Goal: Transaction & Acquisition: Purchase product/service

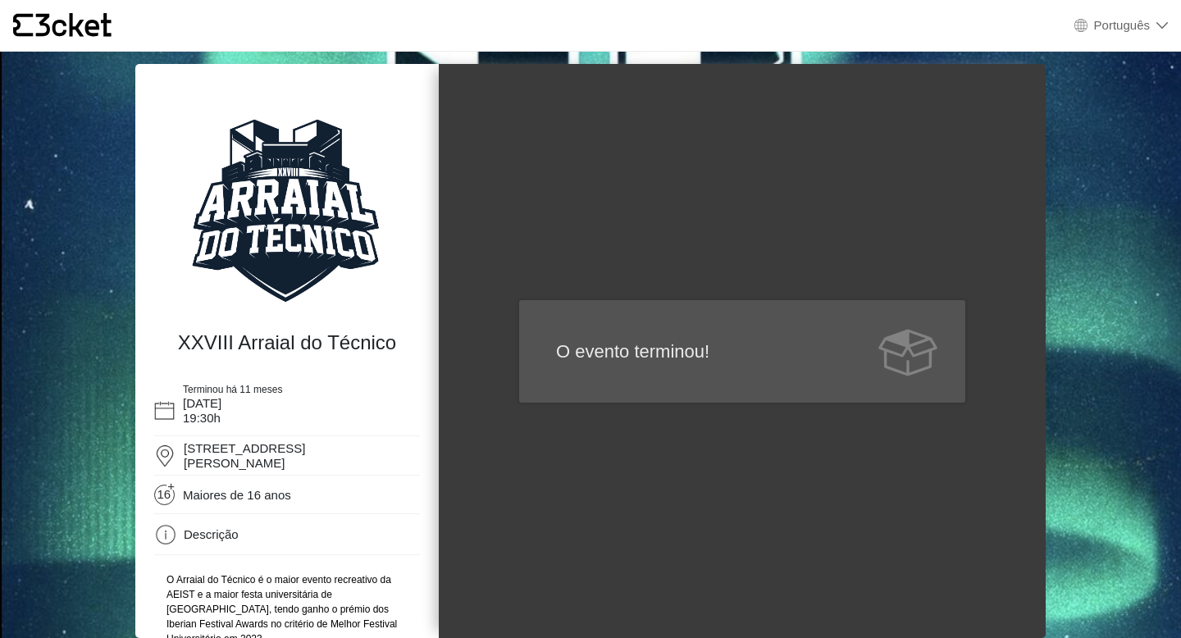
select select "pt_PT"
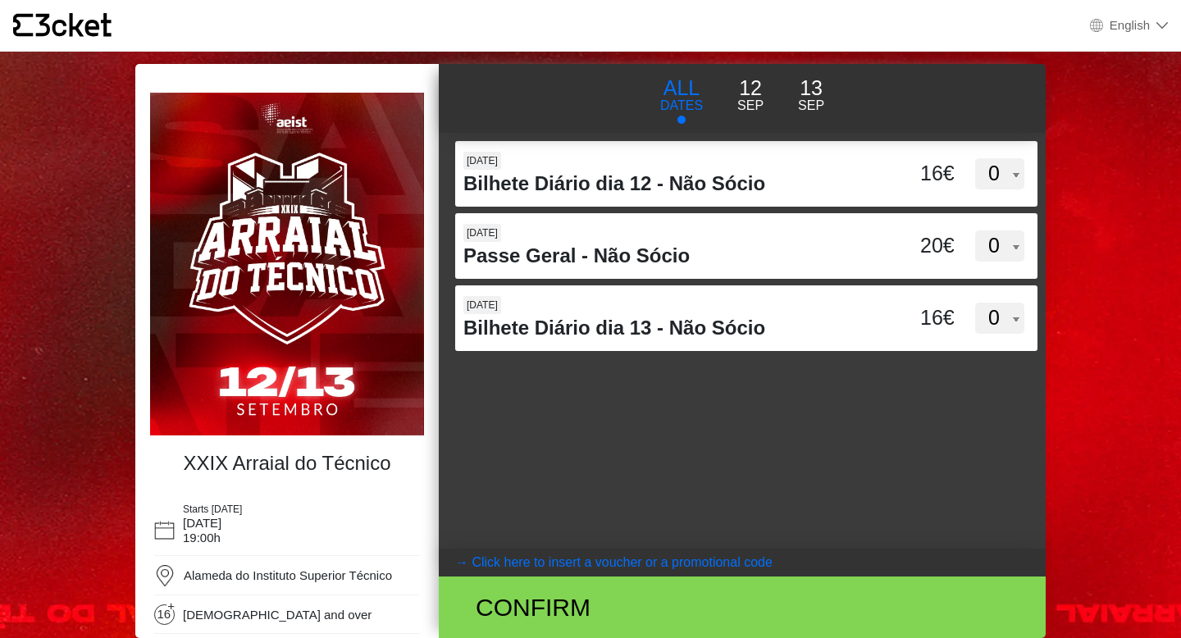
click at [755, 94] on p "12" at bounding box center [750, 88] width 26 height 31
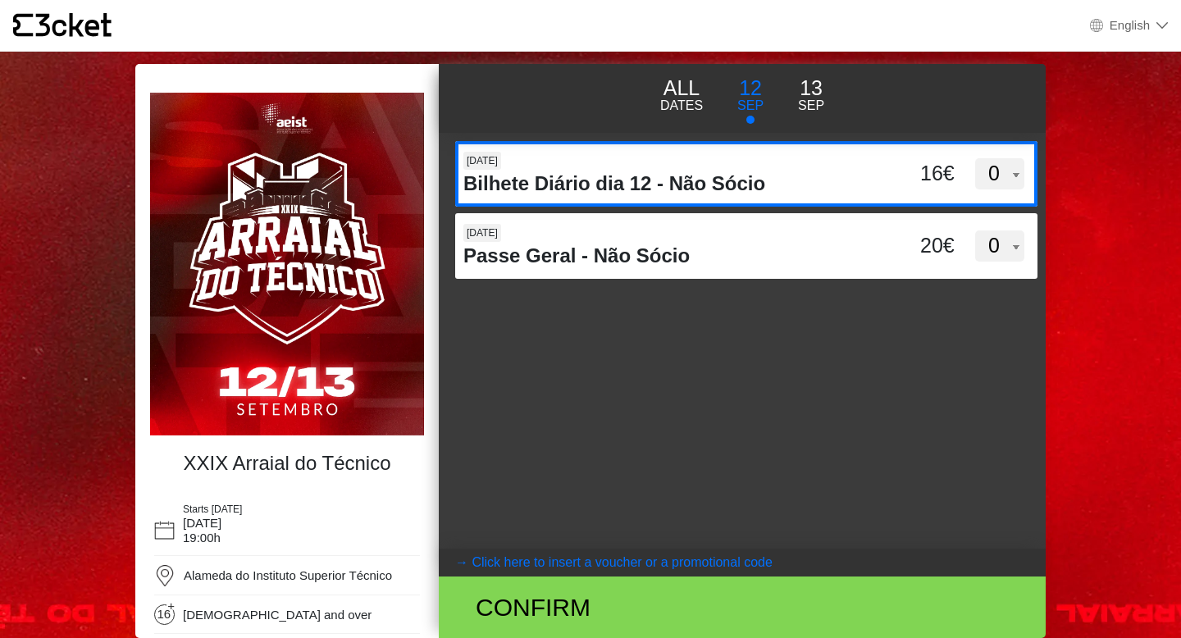
click at [1002, 166] on select "0 1 2 3 4 5 6 7 8 9 10 11 12 13 14 15" at bounding box center [999, 173] width 49 height 31
select select "1"
click at [975, 158] on select "0 1 2 3 4 5 6 7 8 9 10 11 12 13 14 15" at bounding box center [999, 173] width 49 height 31
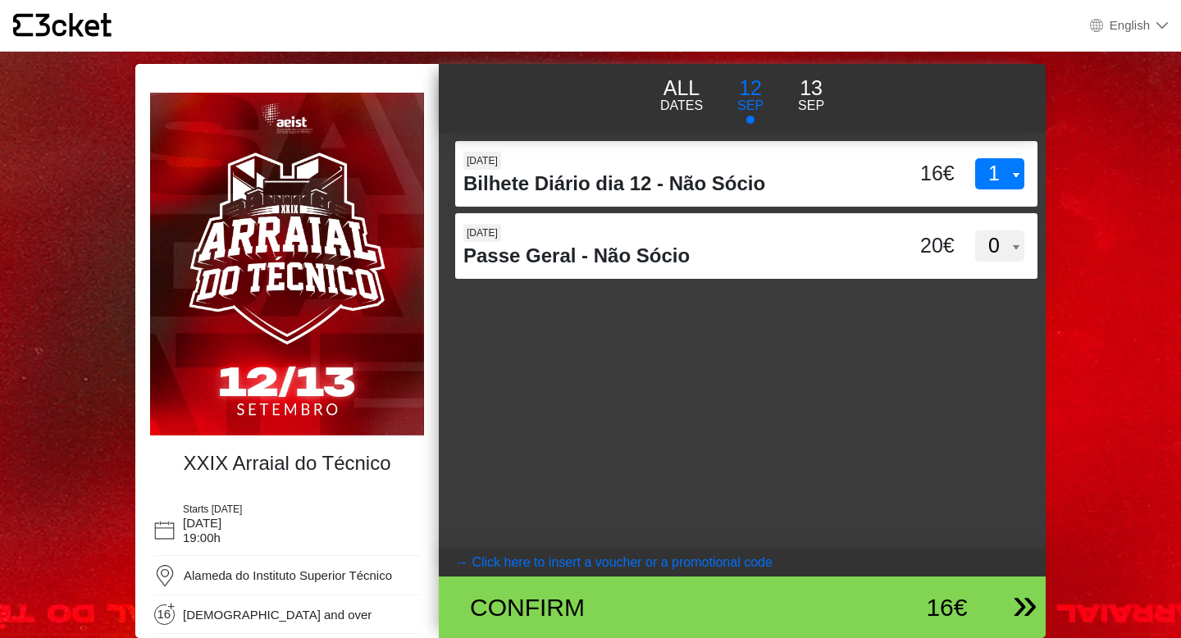
click at [592, 595] on div "Confirm" at bounding box center [643, 607] width 371 height 37
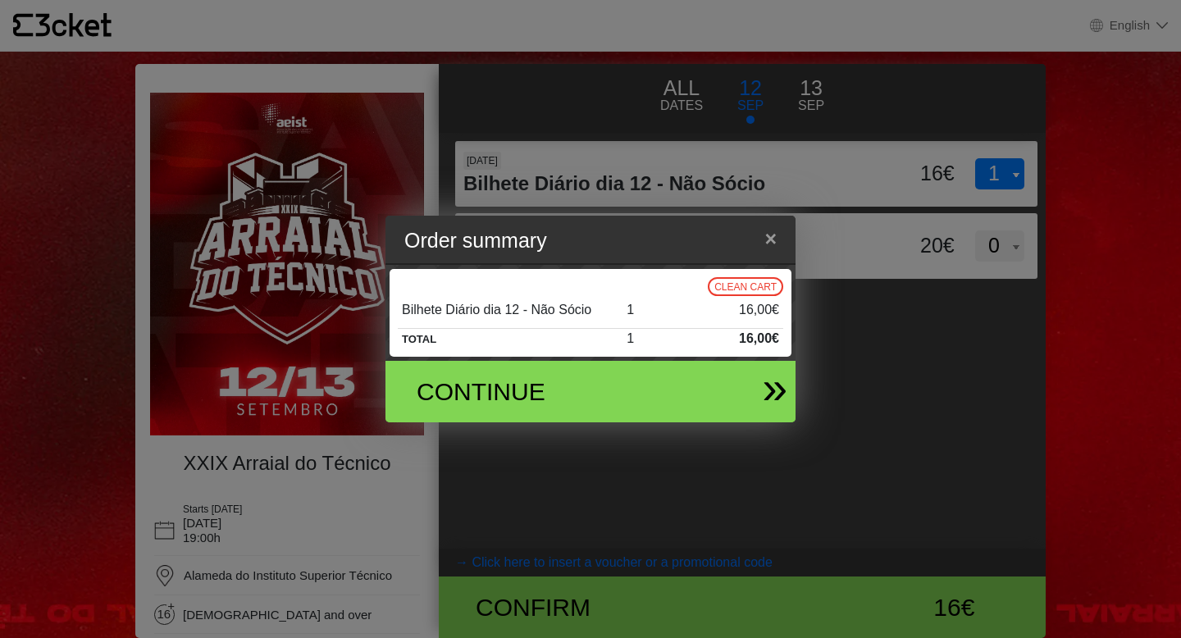
click at [691, 383] on div "Continue" at bounding box center [584, 392] width 384 height 62
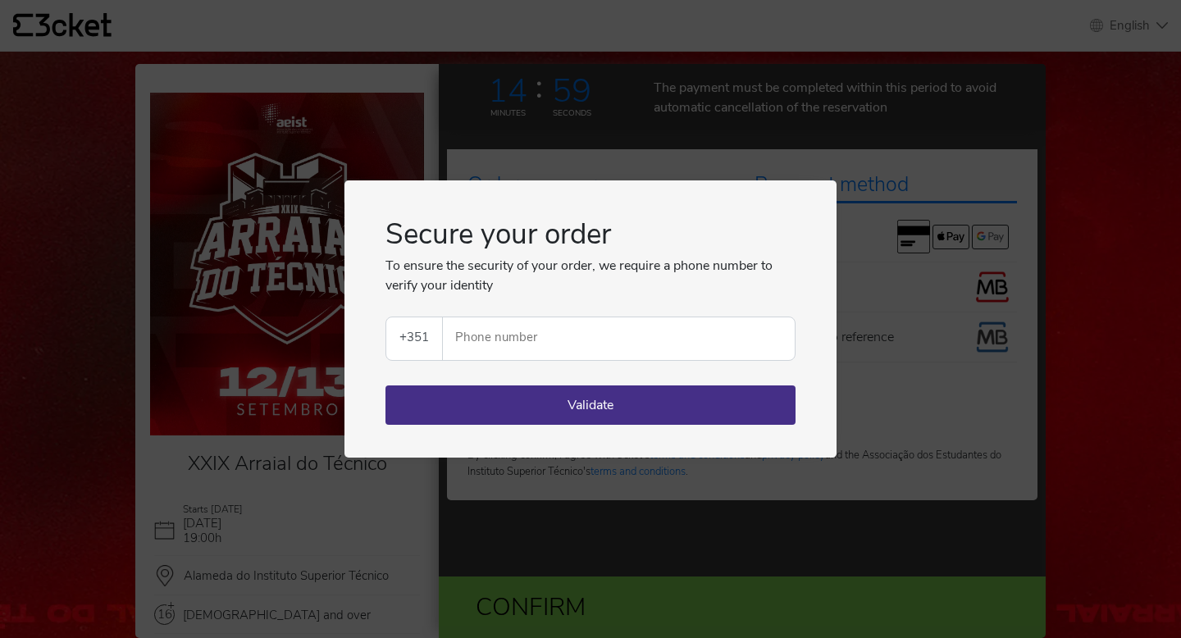
click at [822, 408] on div "Secure your order To ensure the security of your order, we require a phone numb…" at bounding box center [590, 319] width 492 height 278
click at [746, 402] on button "Validate" at bounding box center [590, 404] width 410 height 39
click at [740, 487] on div "Secure your order To ensure the security of your order, we require a phone numb…" at bounding box center [590, 319] width 1181 height 638
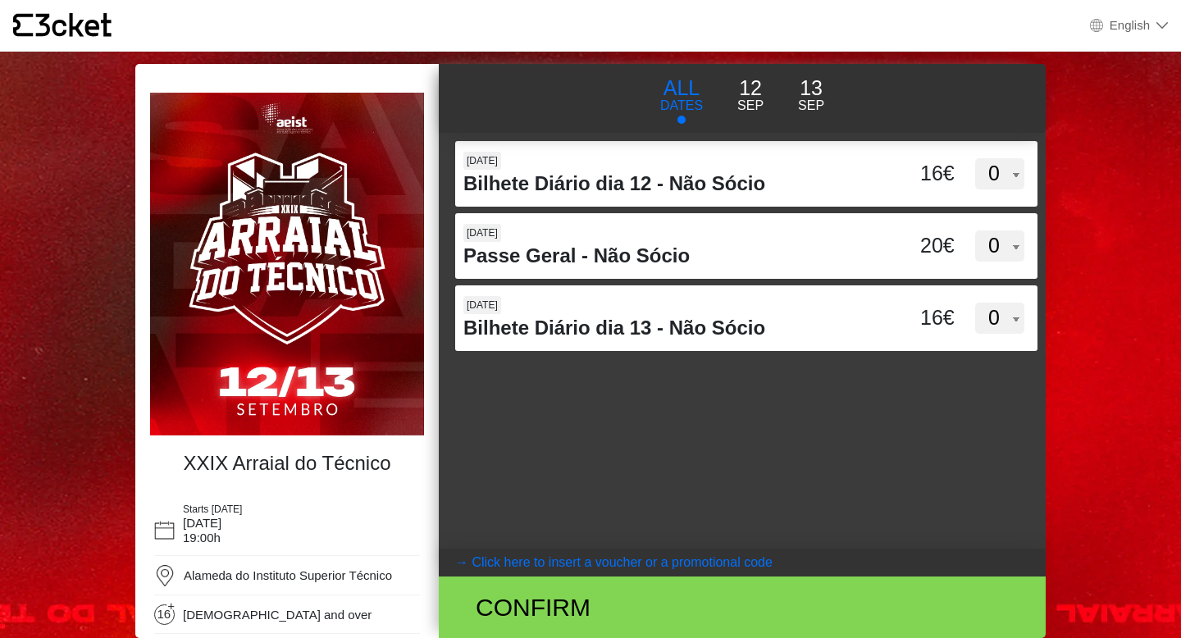
click at [750, 105] on p "Sep" at bounding box center [750, 106] width 26 height 20
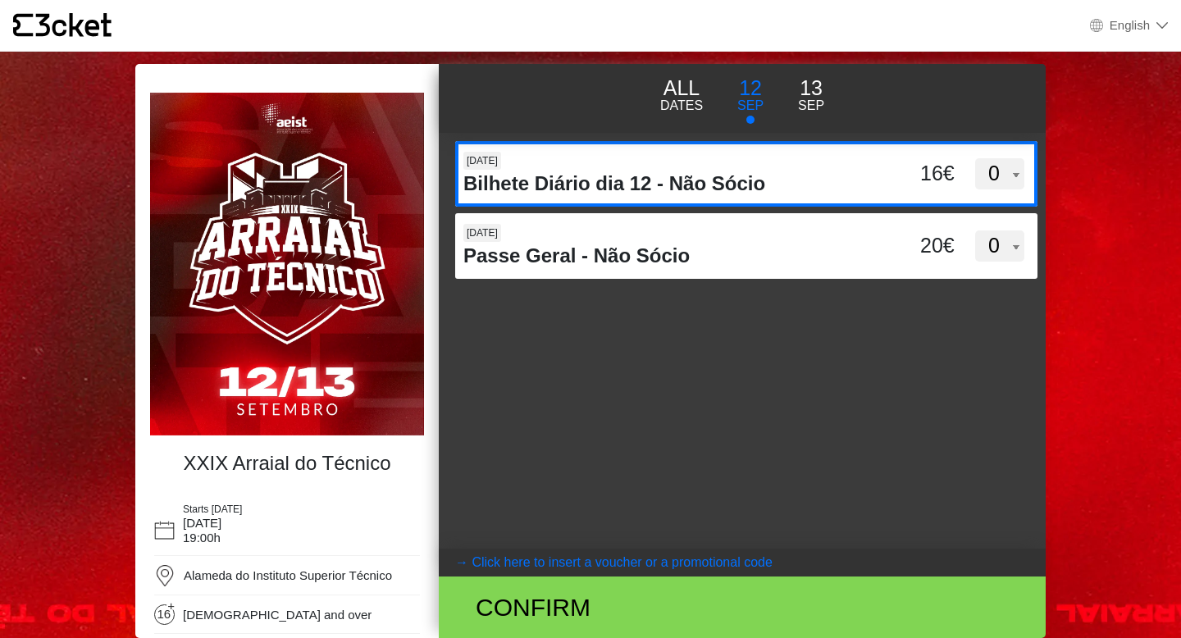
click at [975, 161] on select "0 1 2 3 4 5 6 7 8 9 10 11 12 13 14 15" at bounding box center [999, 173] width 49 height 31
select select "1"
click at [975, 158] on select "0 1 2 3 4 5 6 7 8 9 10 11 12 13 14 15" at bounding box center [999, 173] width 49 height 31
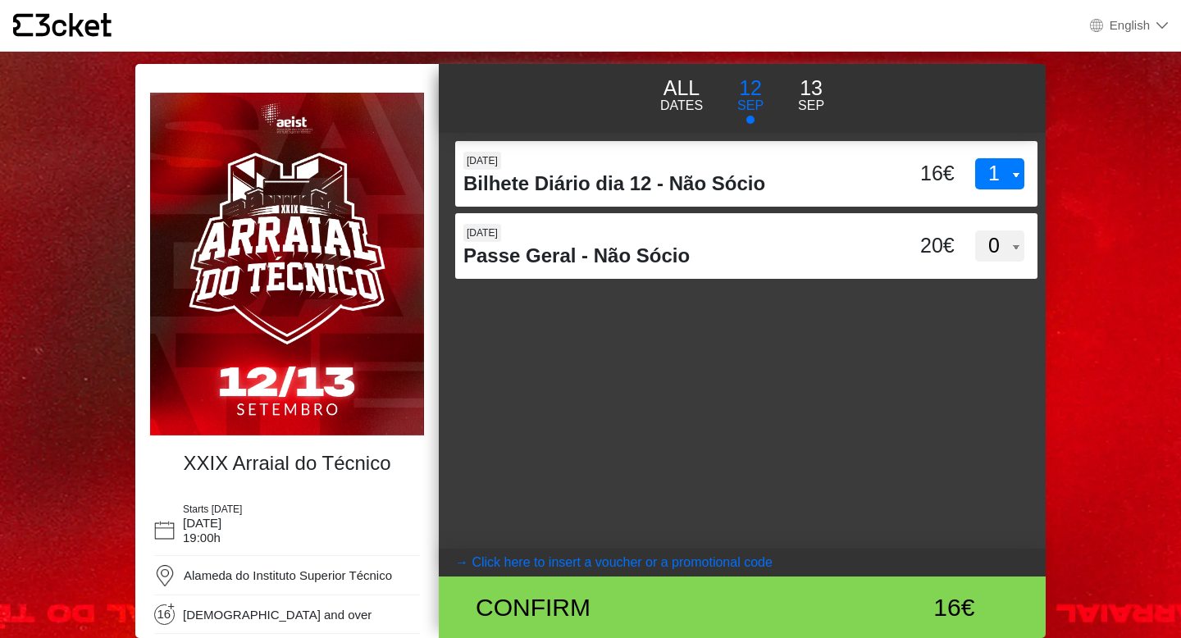
click at [1129, 204] on body "× {' '} English English Português Español Catalan Français XXIX Arraial do Técn…" at bounding box center [590, 319] width 1181 height 638
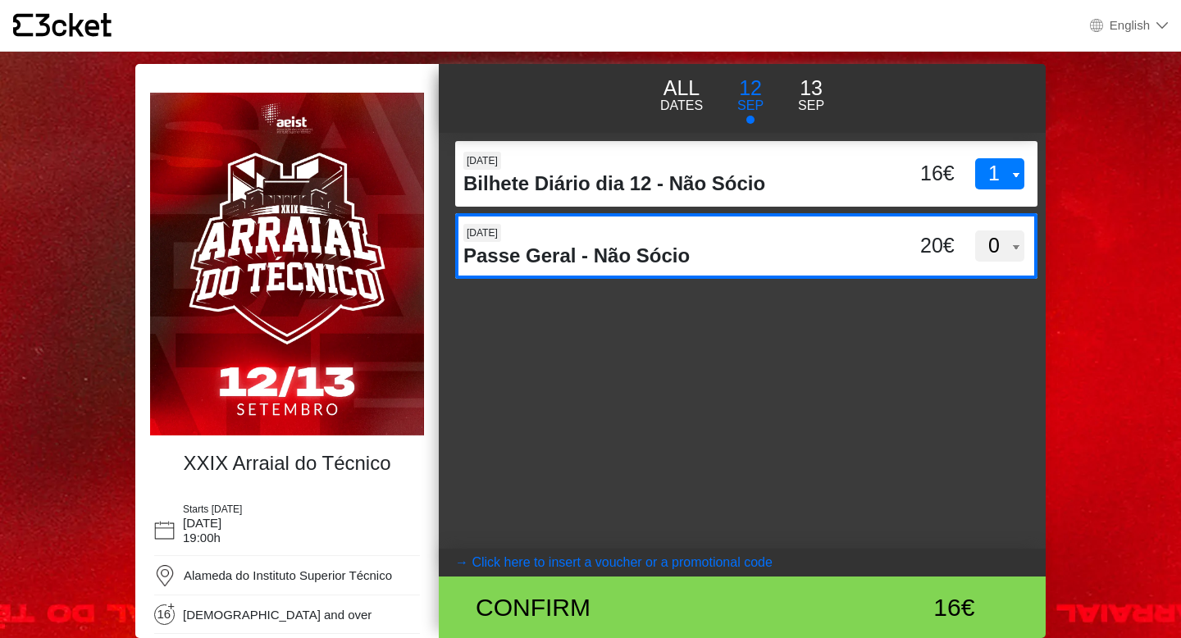
click at [1002, 234] on select "0 1 2 3 4 5 6 7 8 9 10 11 12 13 14 15" at bounding box center [999, 245] width 49 height 31
click at [975, 230] on select "0 1 2 3 4 5 6 7 8 9 10 11 12 13 14 15" at bounding box center [999, 245] width 49 height 31
click at [892, 275] on div "12 Sep Passe Geral - Não Sócio 20€ 0 1 2 3 4 5 6 7 8 9 10 11 12 13 14 15" at bounding box center [746, 246] width 582 height 66
click at [726, 238] on input "OXhyc1gzNVQ3VGlmTzZPaVhtWDNzUT09" at bounding box center [590, 225] width 271 height 25
select select "1"
